Goal: Transaction & Acquisition: Purchase product/service

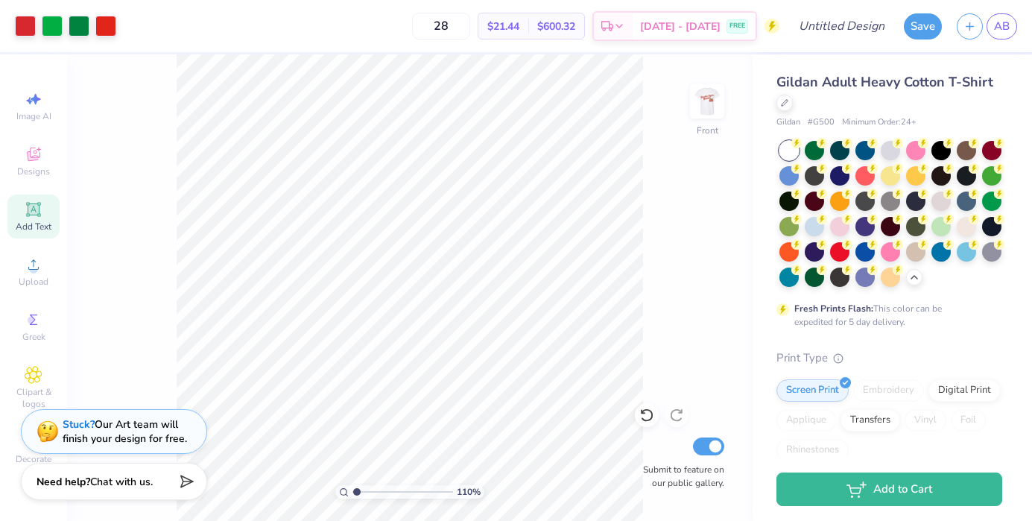
scroll to position [390, 0]
click at [706, 102] on img at bounding box center [707, 102] width 60 height 60
click at [704, 104] on img at bounding box center [707, 102] width 60 height 60
click at [708, 98] on img at bounding box center [707, 102] width 60 height 60
click at [708, 98] on img at bounding box center [707, 101] width 30 height 30
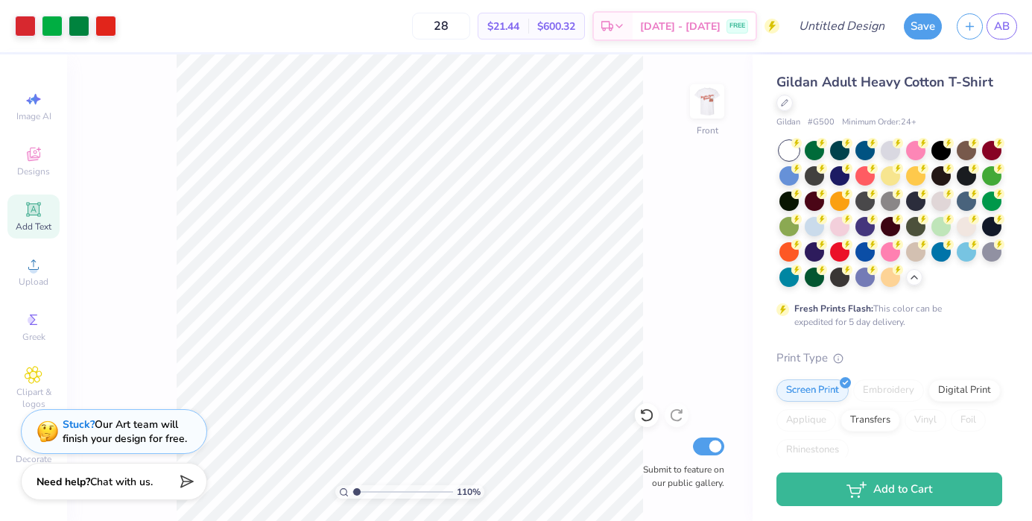
click at [708, 98] on img at bounding box center [707, 101] width 30 height 30
click at [697, 98] on img at bounding box center [707, 102] width 60 height 60
click at [697, 98] on img at bounding box center [707, 101] width 30 height 30
click at [769, 122] on div "Gildan Adult Heavy Cotton T-Shirt Gildan # G500 Minimum Order: 24 + Fresh Print…" at bounding box center [892, 432] width 279 height 757
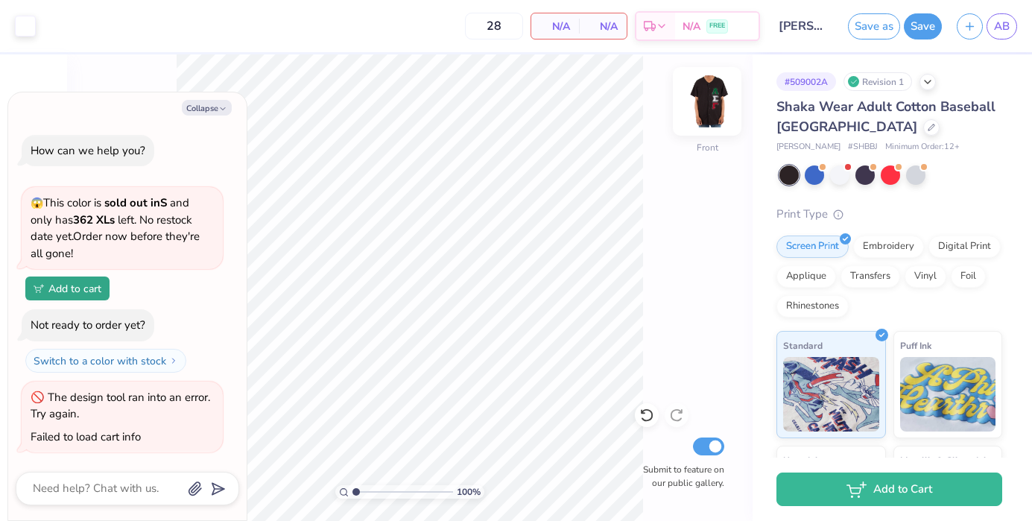
click at [712, 103] on img at bounding box center [707, 102] width 60 height 60
click at [712, 103] on img at bounding box center [707, 101] width 30 height 30
type textarea "x"
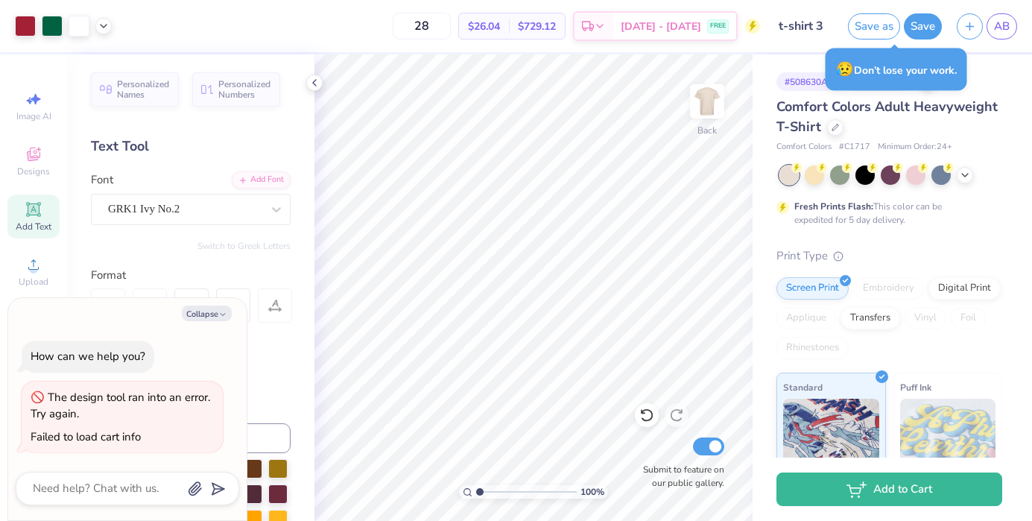
type textarea "x"
